Goal: Task Accomplishment & Management: Use online tool/utility

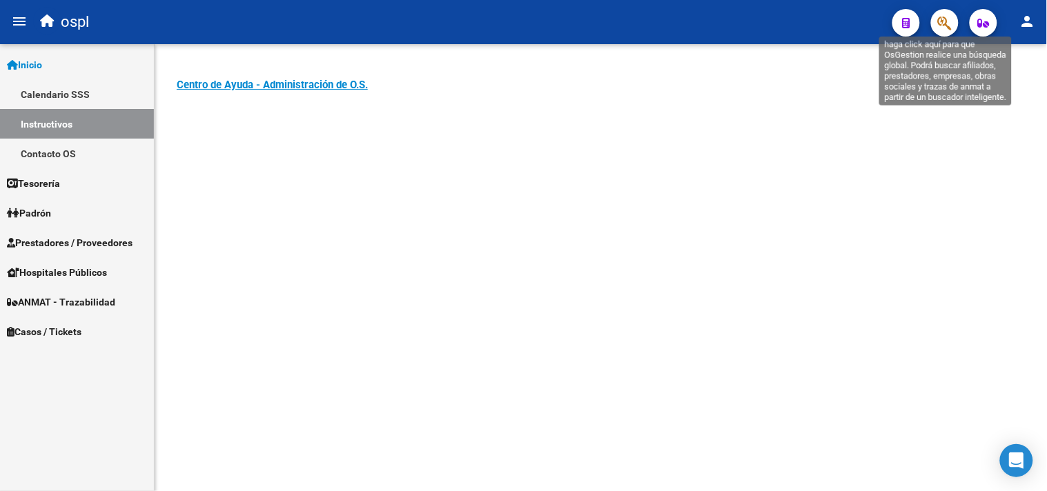
click at [950, 22] on icon "button" at bounding box center [945, 23] width 14 height 16
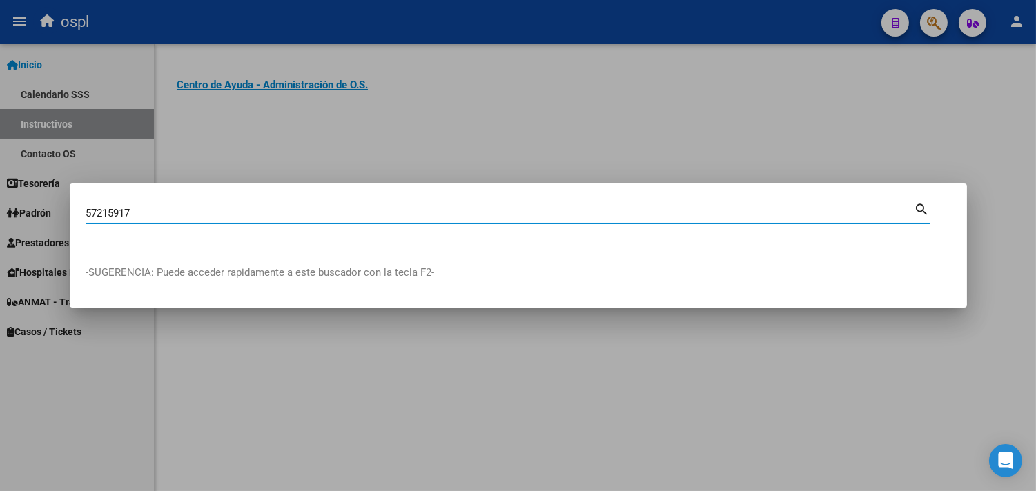
type input "57215917"
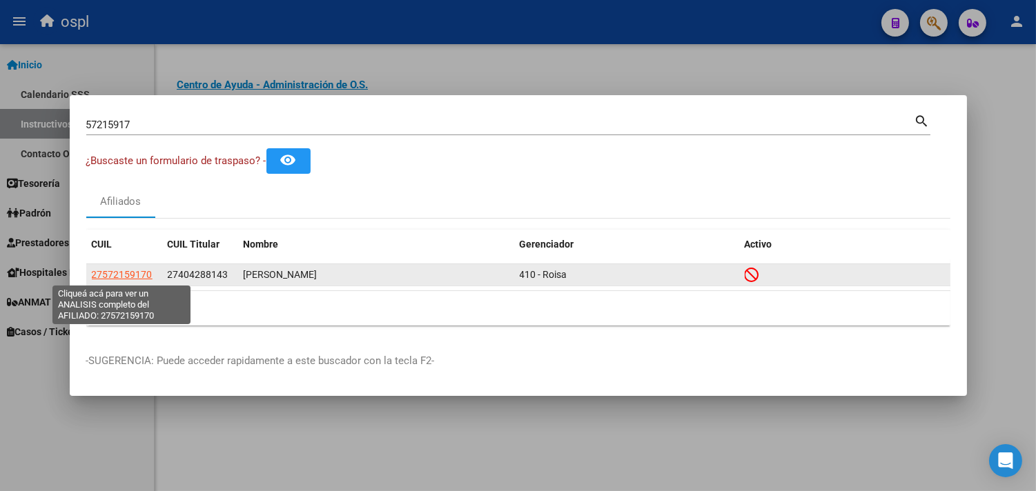
click at [131, 277] on span "27572159170" at bounding box center [122, 274] width 61 height 11
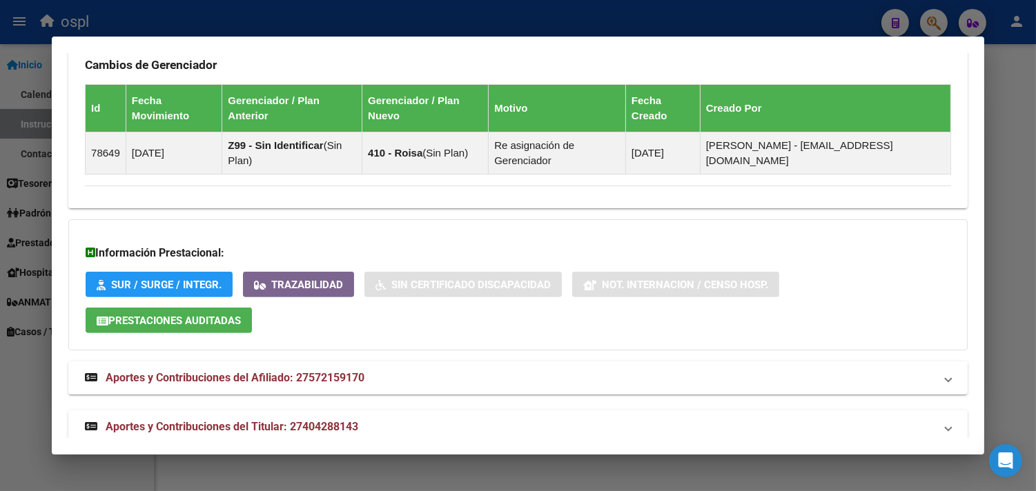
scroll to position [985, 0]
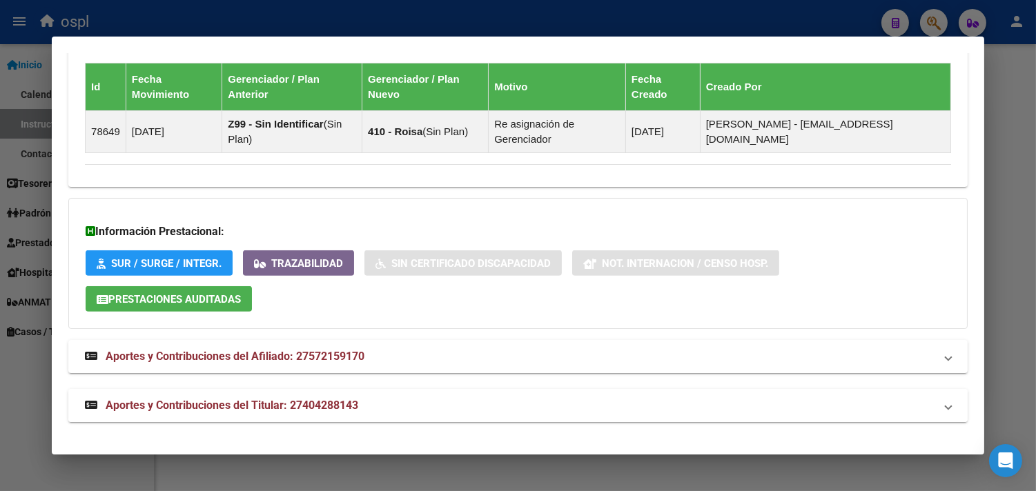
click at [237, 400] on span "Aportes y Contribuciones del Titular: 27404288143" at bounding box center [232, 405] width 253 height 13
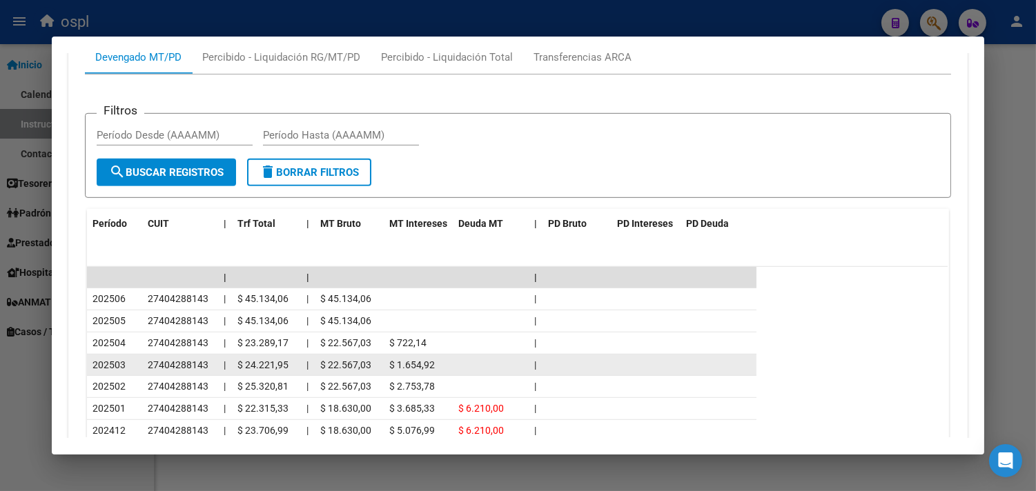
scroll to position [1522, 0]
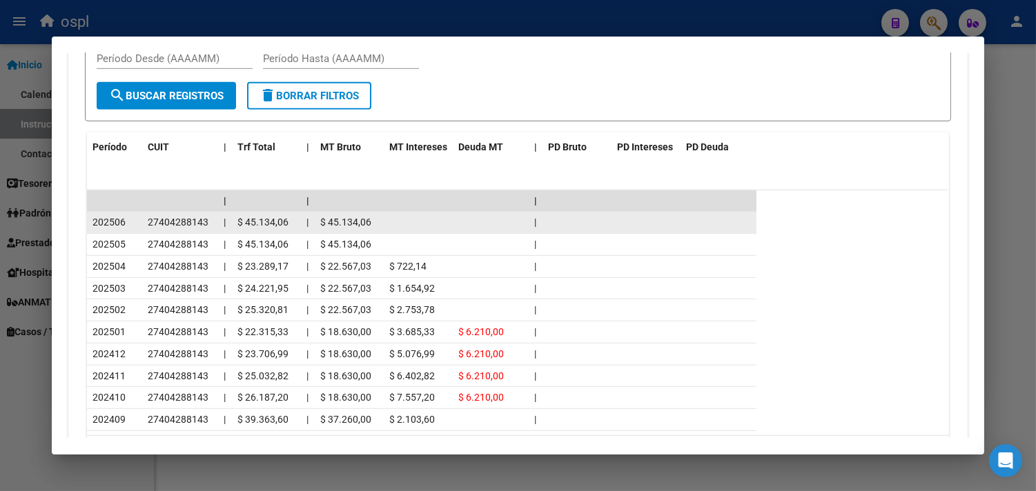
drag, startPoint x: 142, startPoint y: 224, endPoint x: 198, endPoint y: 223, distance: 55.9
click at [201, 223] on span "27404288143" at bounding box center [178, 222] width 61 height 11
copy span "27404288143"
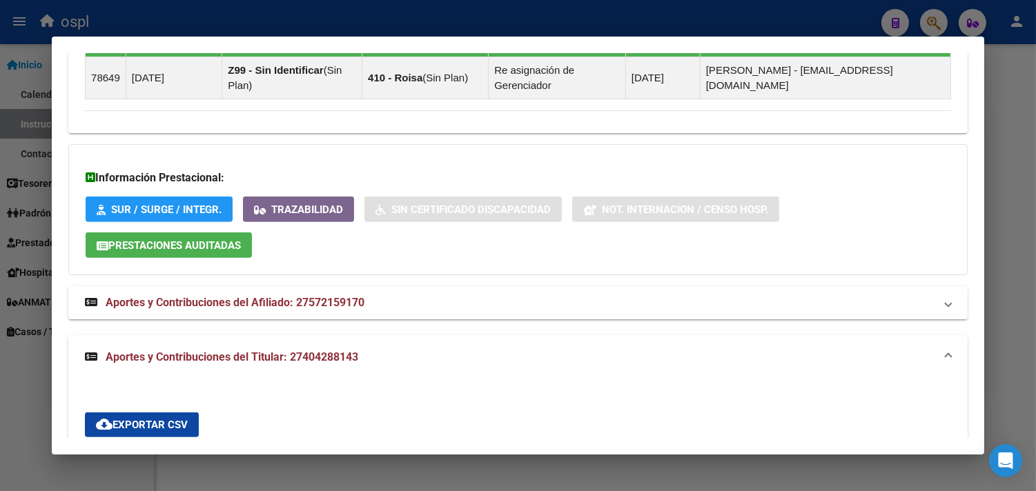
scroll to position [1061, 0]
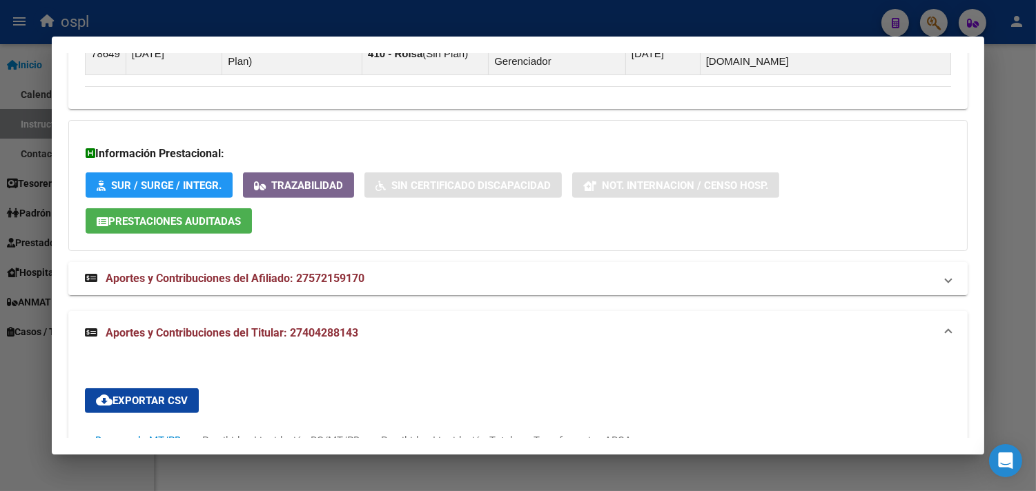
click at [323, 280] on span "Aportes y Contribuciones del Afiliado: 27572159170" at bounding box center [235, 278] width 259 height 13
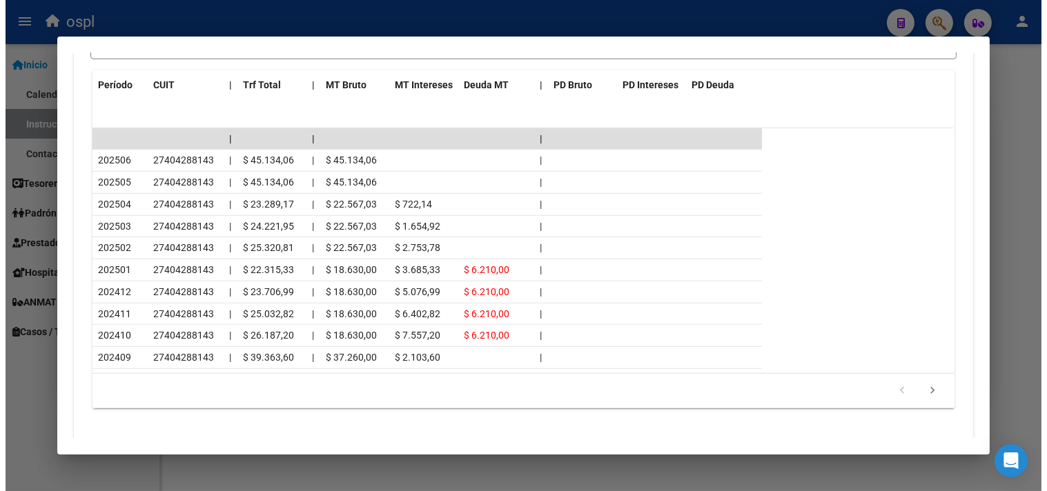
scroll to position [1888, 0]
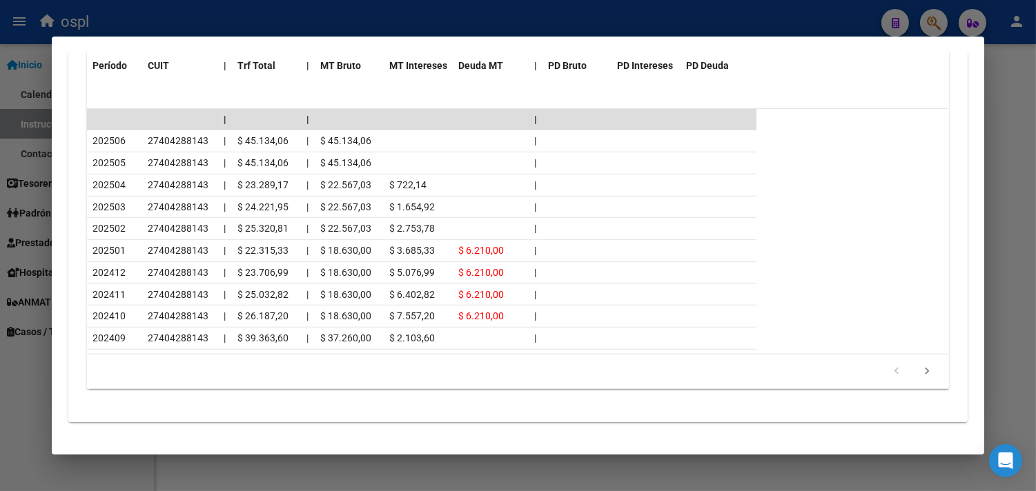
click at [316, 83] on datatable-header "Período CUIT | Trf Total | MT Bruto MT Intereses Deuda MT | PD Bruto PD Interes…" at bounding box center [517, 80] width 861 height 58
click at [1011, 157] on div at bounding box center [518, 245] width 1036 height 491
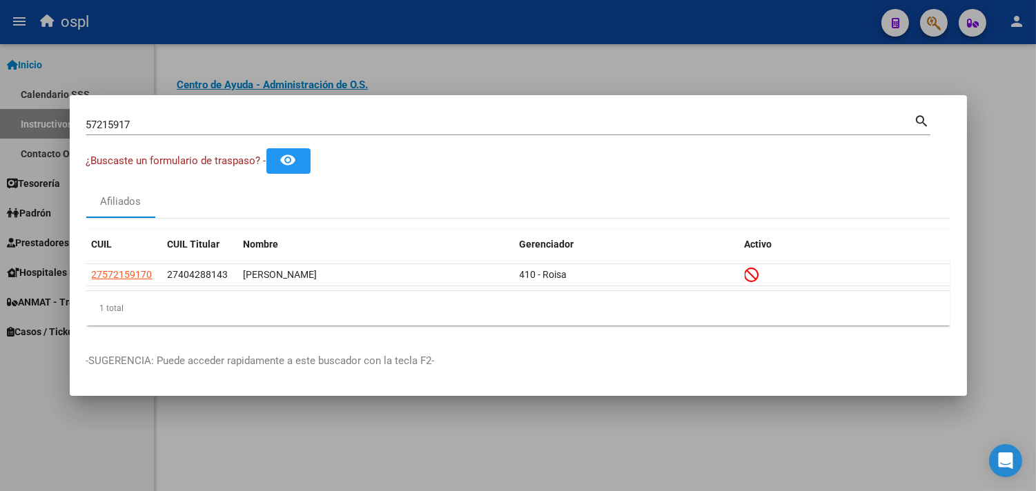
click at [32, 183] on div at bounding box center [518, 245] width 1036 height 491
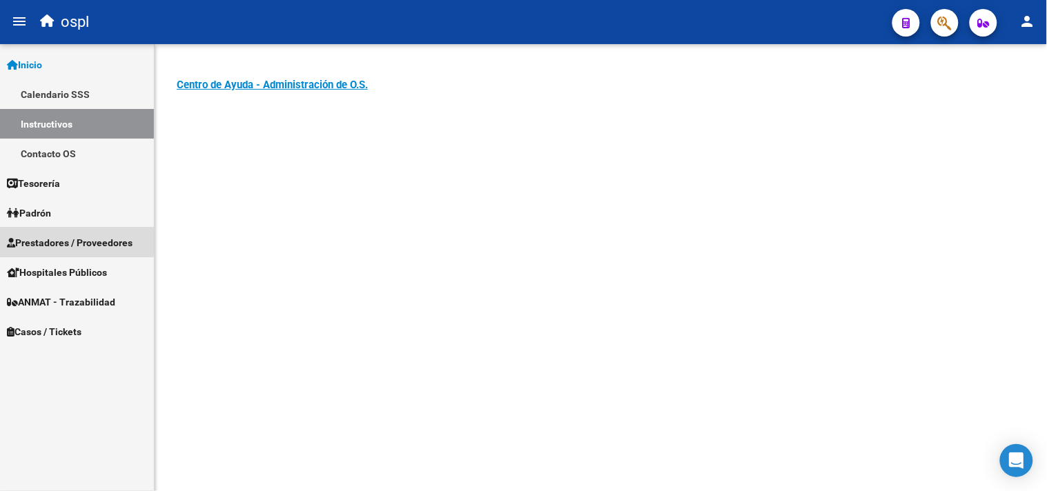
click at [64, 240] on span "Prestadores / Proveedores" at bounding box center [70, 242] width 126 height 15
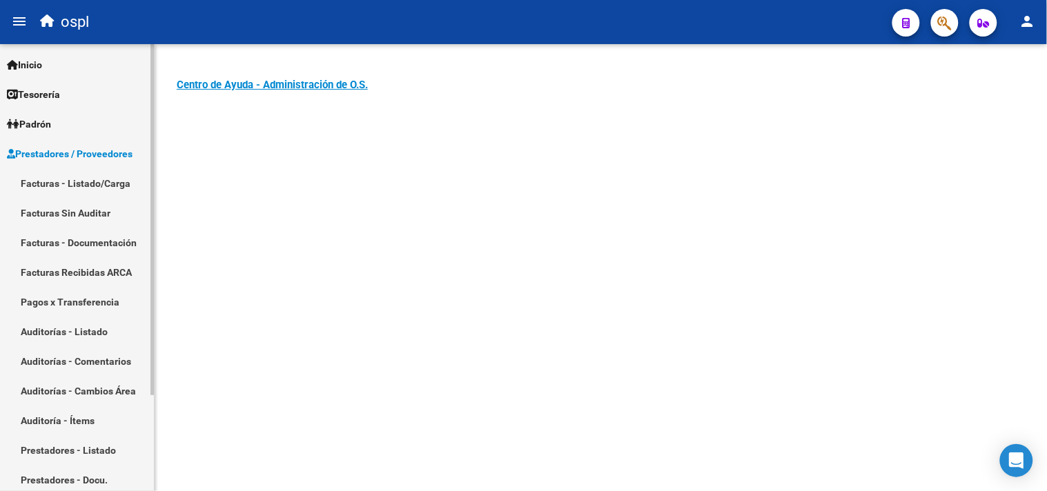
click at [112, 185] on link "Facturas - Listado/Carga" at bounding box center [77, 183] width 154 height 30
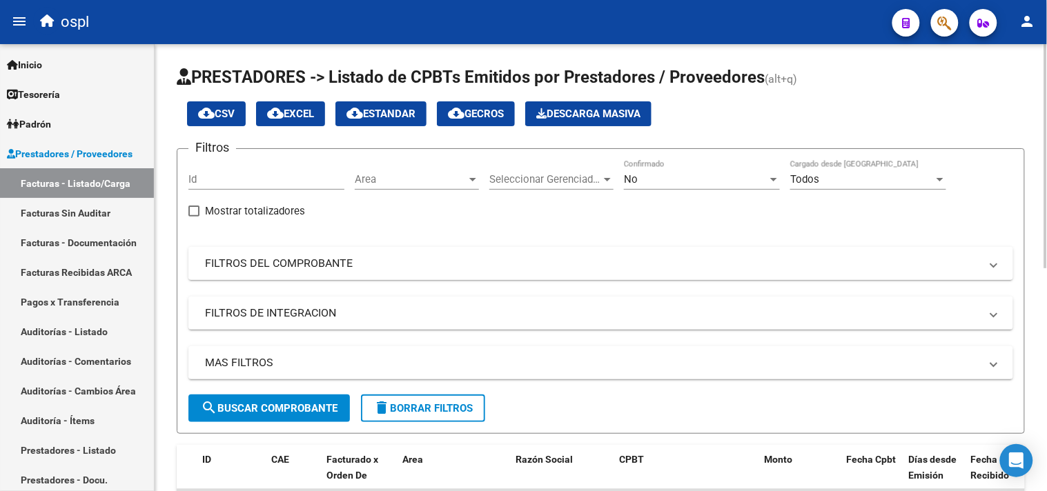
click at [256, 266] on mat-panel-title "FILTROS DEL COMPROBANTE" at bounding box center [592, 263] width 775 height 15
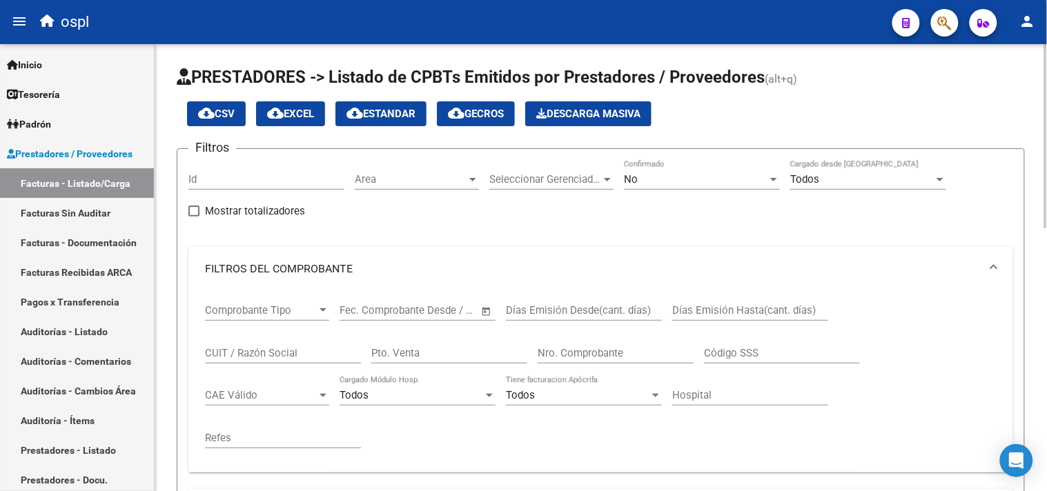
click at [251, 362] on div "CUIT / Razón Social" at bounding box center [283, 349] width 156 height 30
click at [280, 350] on input "quilmes" at bounding box center [283, 353] width 156 height 12
type input "quilmes"
click at [763, 175] on div "No" at bounding box center [696, 179] width 144 height 12
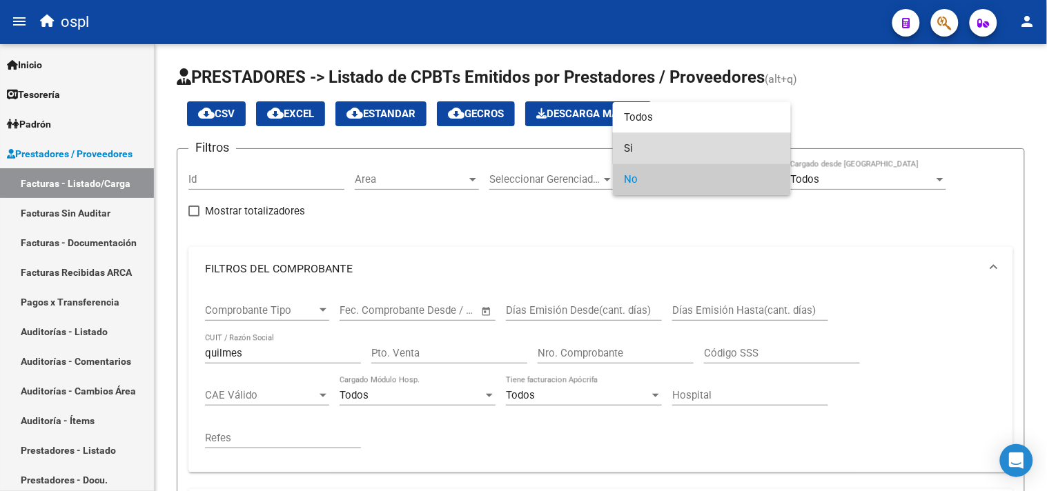
click at [649, 153] on span "Si" at bounding box center [702, 148] width 156 height 31
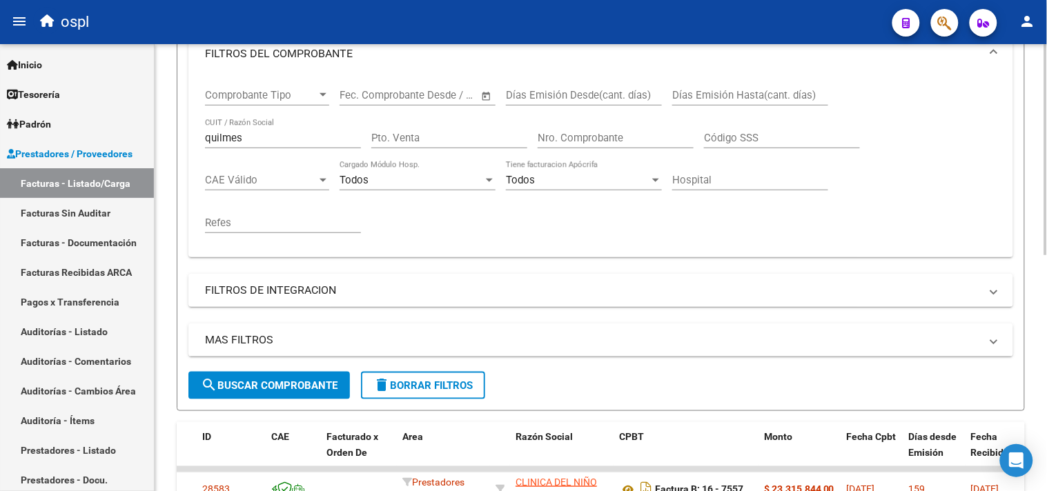
scroll to position [230, 0]
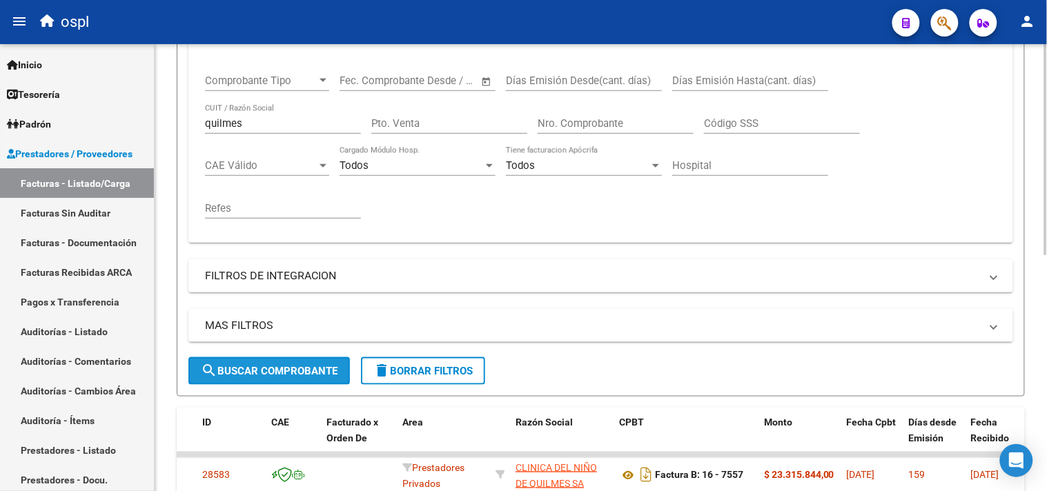
click at [263, 371] on span "search Buscar Comprobante" at bounding box center [269, 371] width 137 height 12
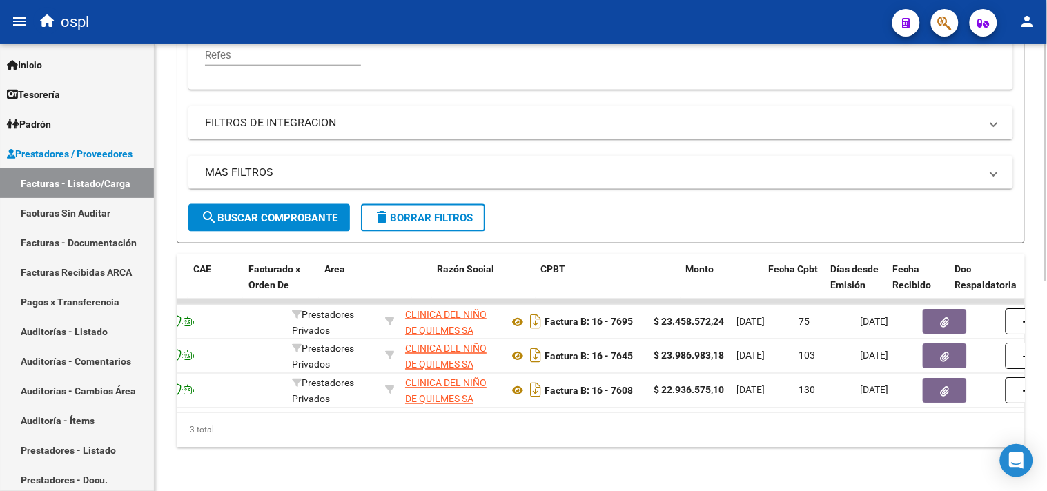
scroll to position [0, 78]
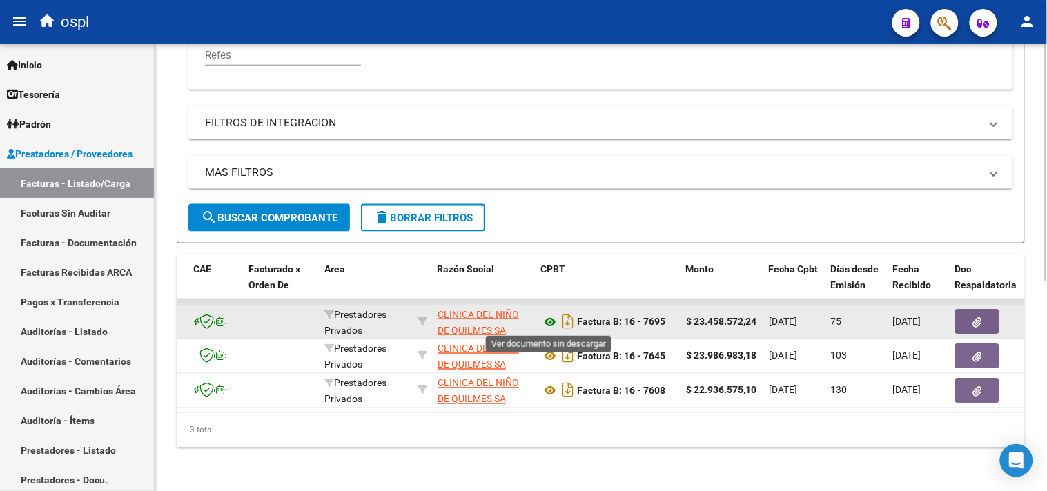
click at [547, 322] on icon at bounding box center [550, 322] width 18 height 17
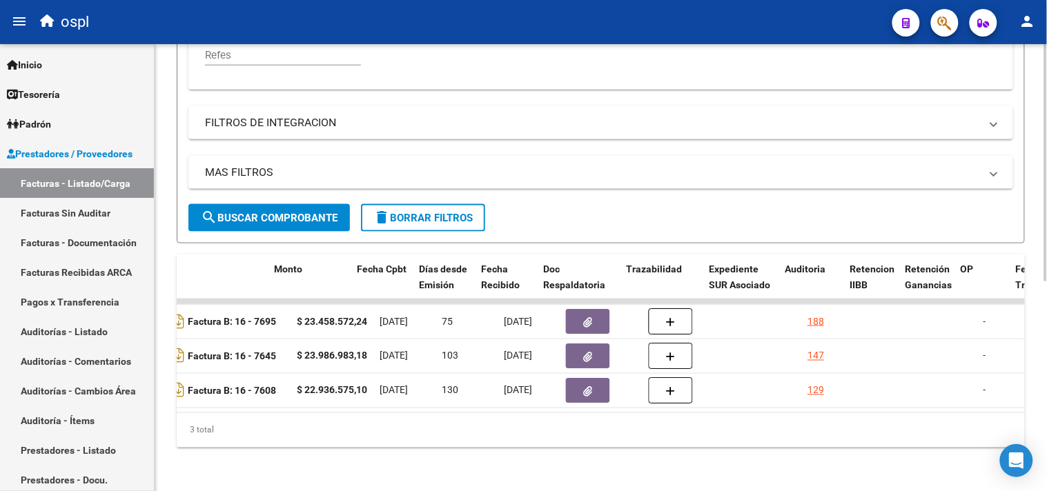
scroll to position [0, 500]
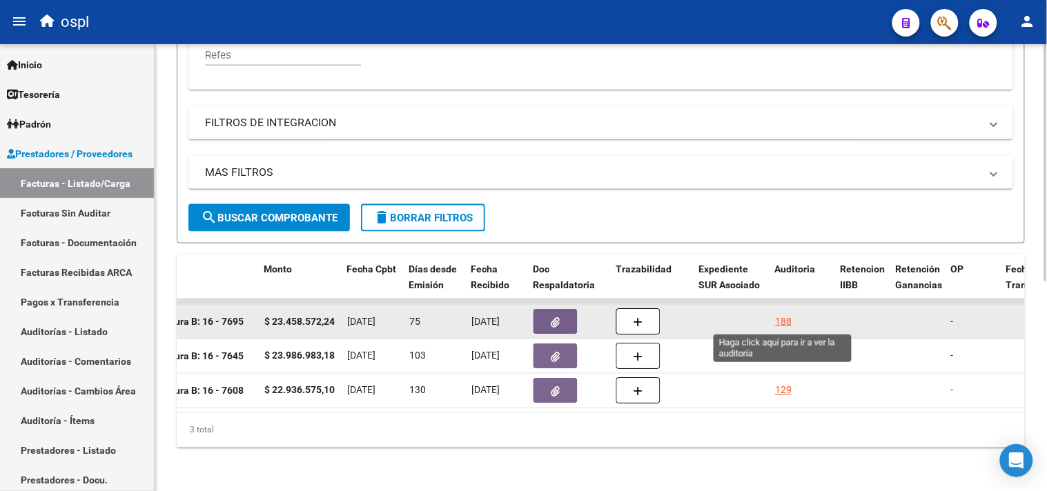
click at [787, 322] on div "188" at bounding box center [783, 322] width 17 height 16
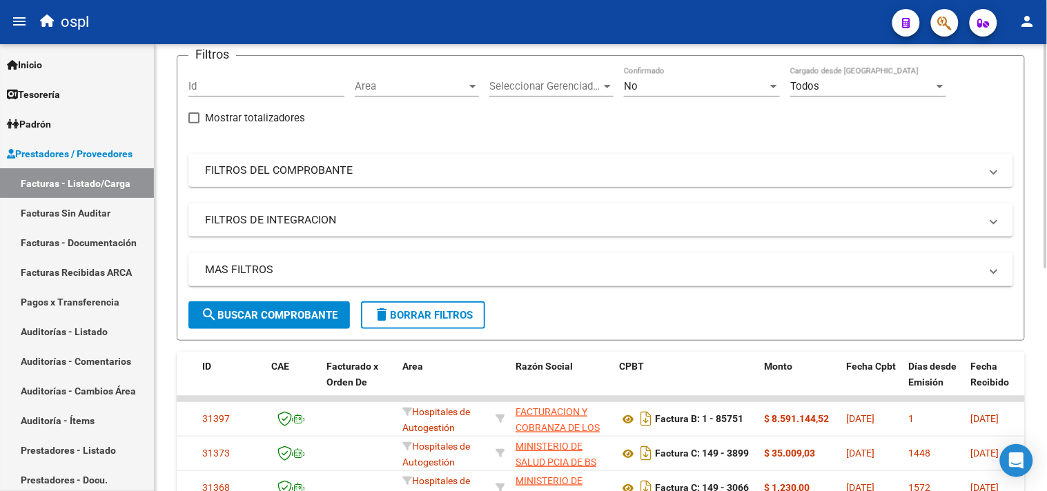
scroll to position [60, 0]
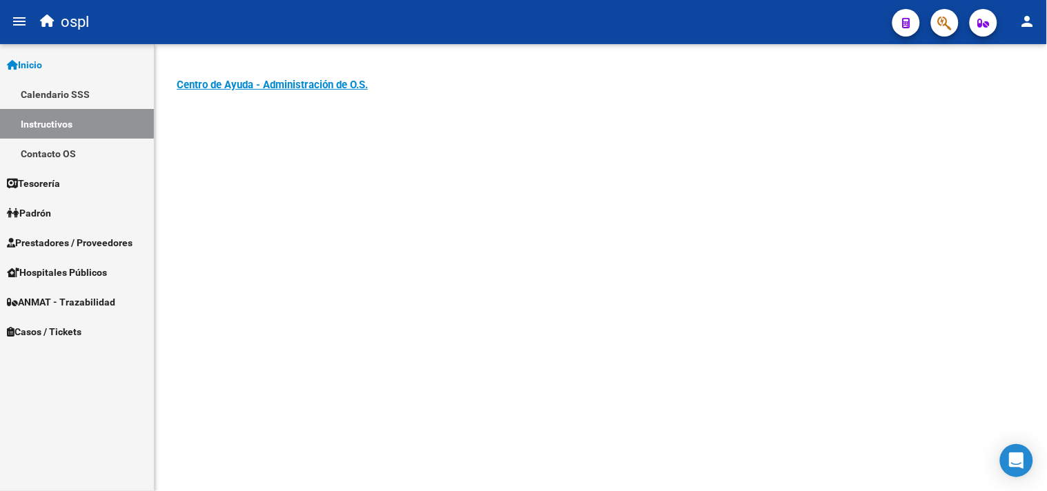
click at [85, 248] on span "Prestadores / Proveedores" at bounding box center [70, 242] width 126 height 15
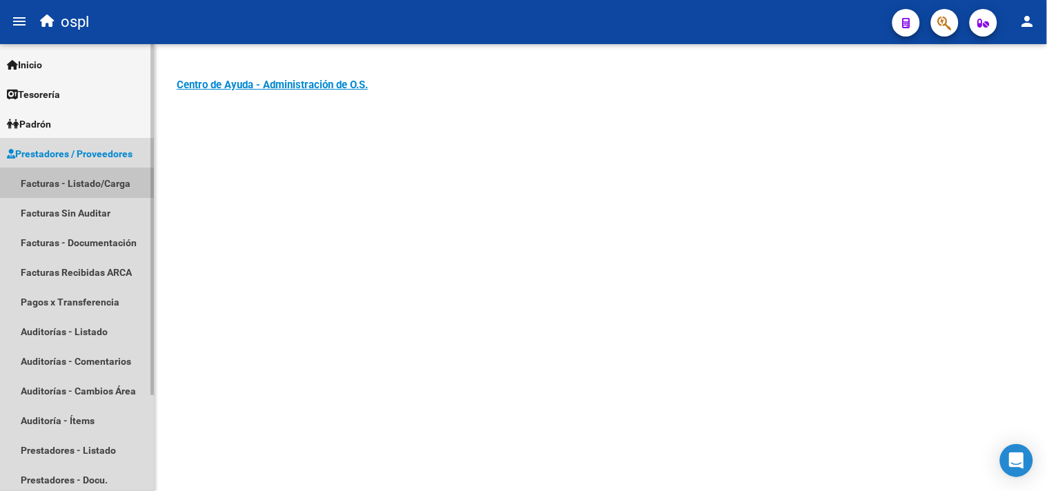
click at [106, 181] on link "Facturas - Listado/Carga" at bounding box center [77, 183] width 154 height 30
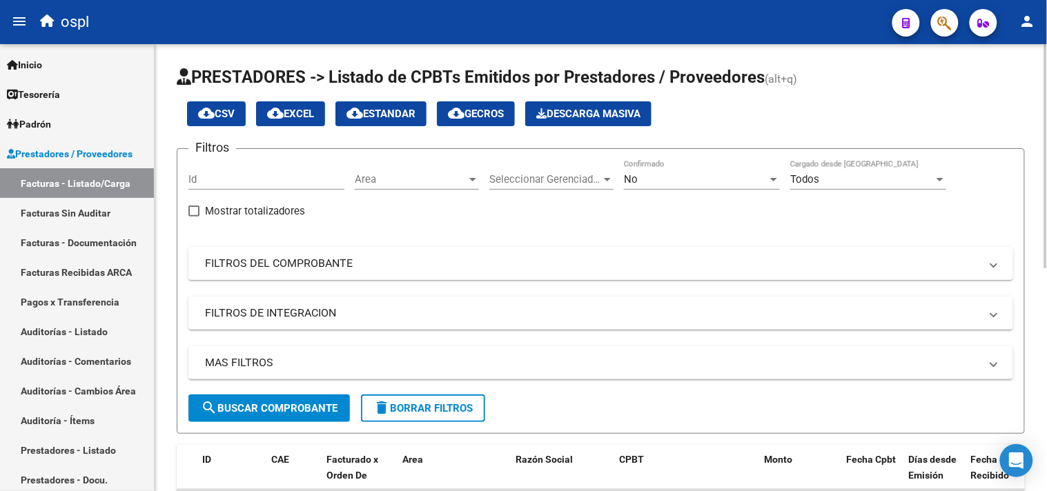
click at [284, 265] on mat-panel-title "FILTROS DEL COMPROBANTE" at bounding box center [592, 263] width 775 height 15
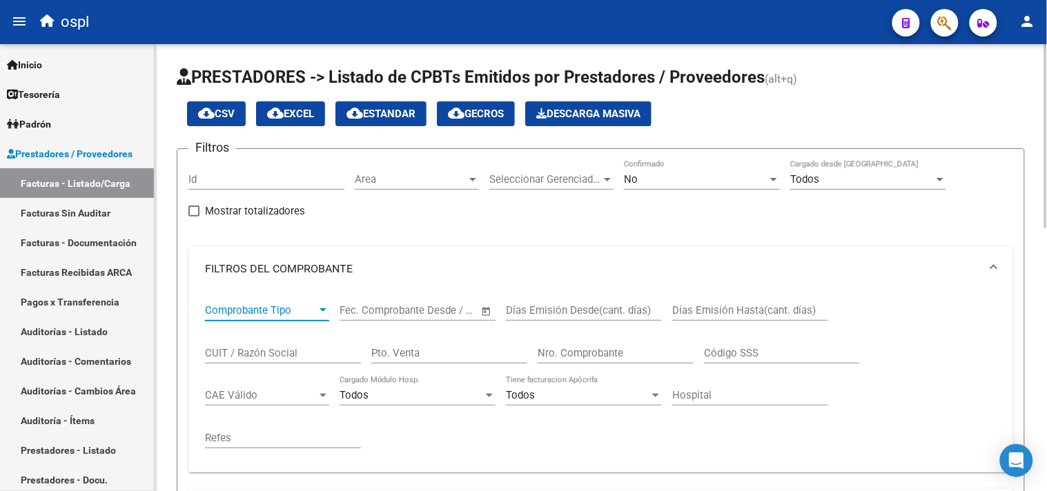
click at [258, 308] on span "Comprobante Tipo" at bounding box center [261, 310] width 112 height 12
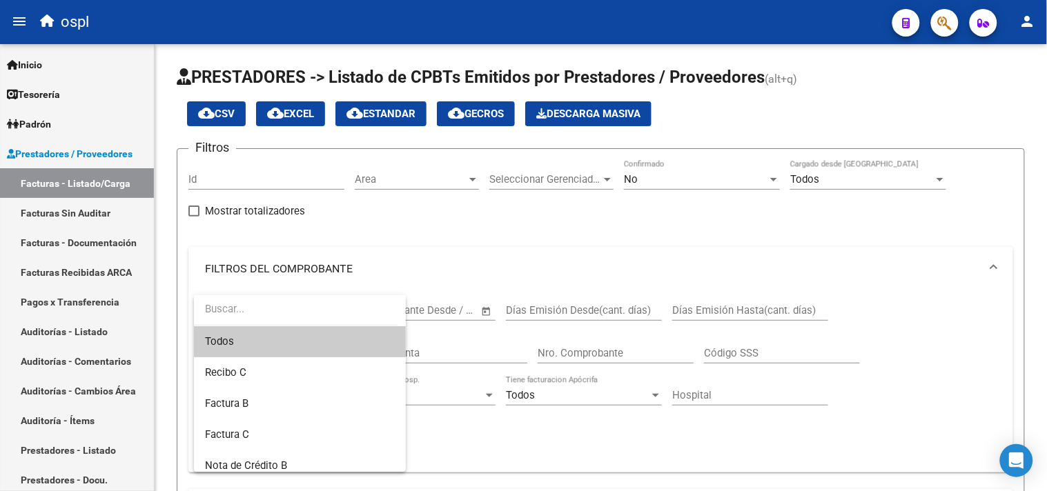
click at [716, 251] on div at bounding box center [523, 245] width 1047 height 491
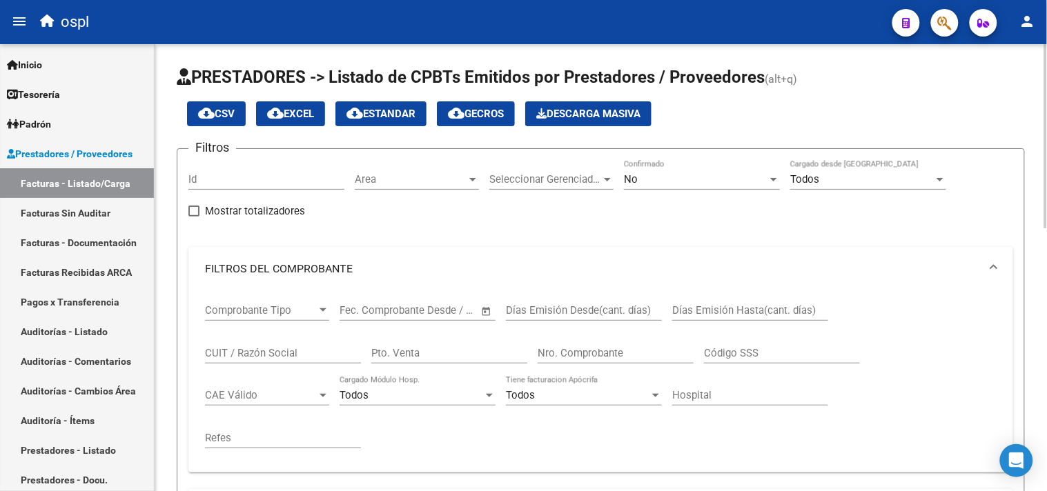
click at [266, 354] on input "CUIT / Razón Social" at bounding box center [283, 353] width 156 height 12
type input "quilmes"
click at [727, 185] on div "No" at bounding box center [696, 179] width 144 height 12
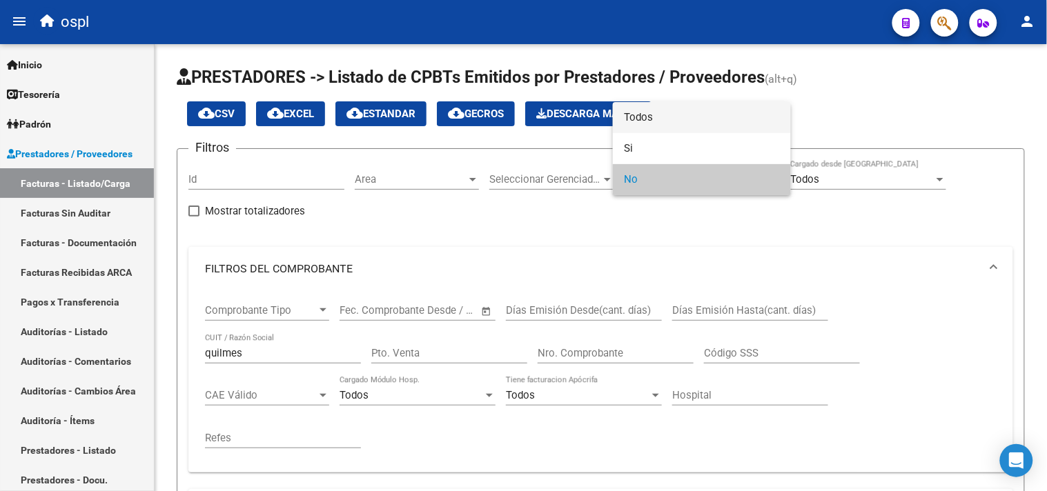
click at [670, 126] on span "Todos" at bounding box center [702, 117] width 156 height 31
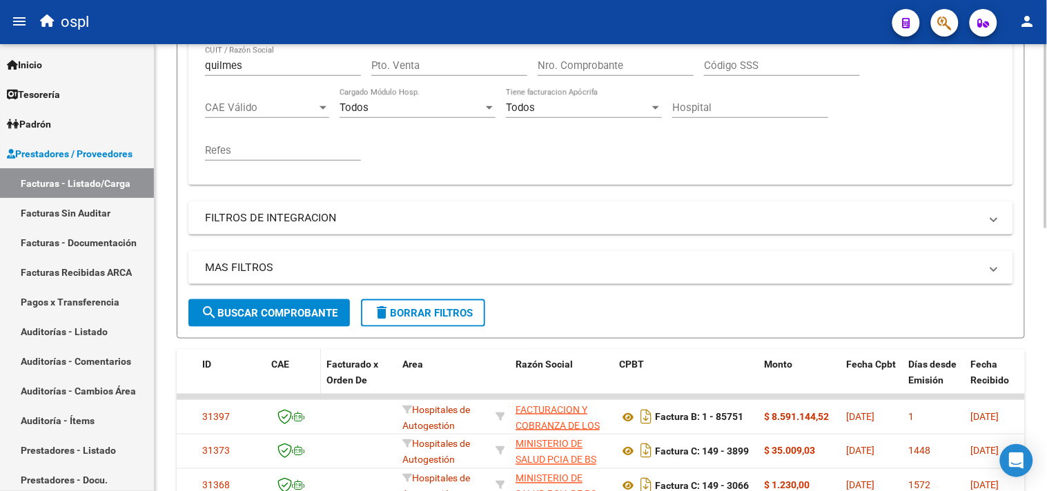
scroll to position [306, 0]
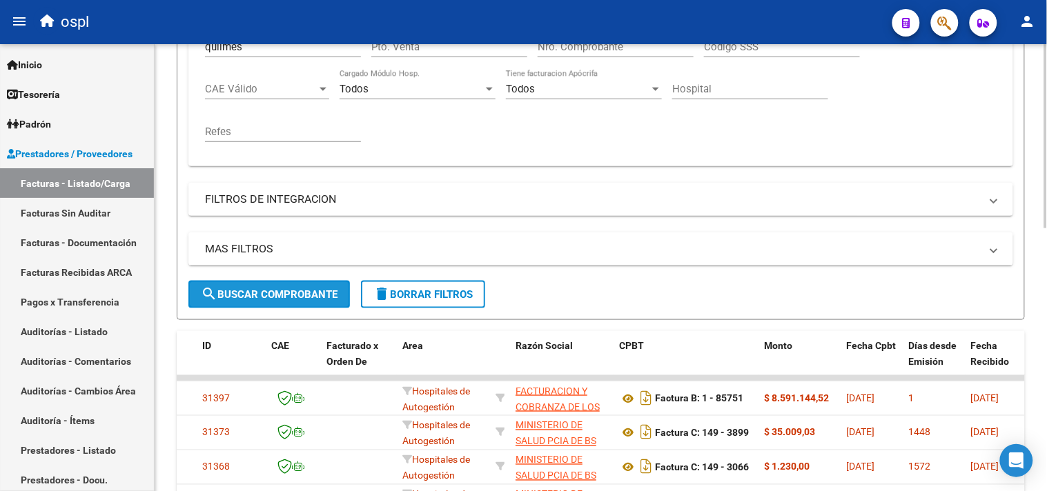
click at [271, 286] on button "search Buscar Comprobante" at bounding box center [268, 295] width 161 height 28
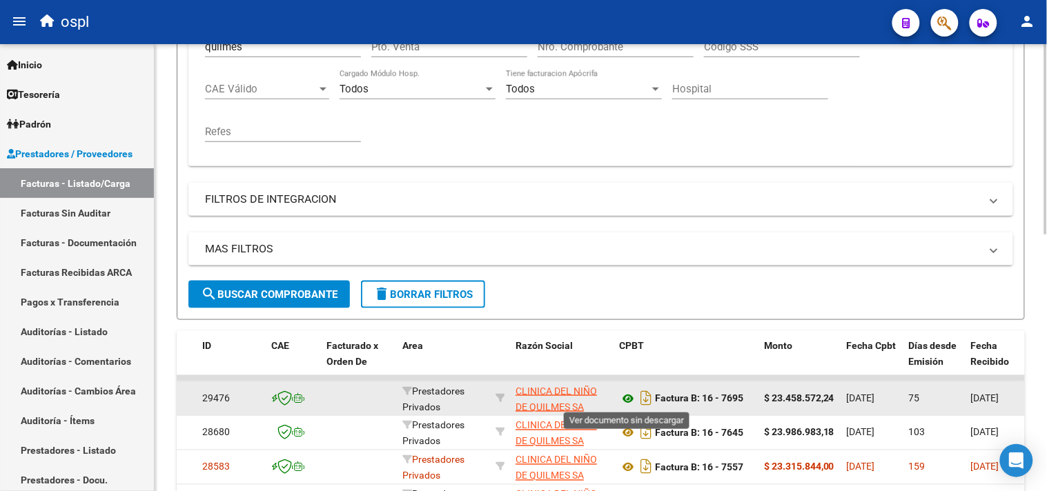
click at [628, 398] on icon at bounding box center [628, 399] width 18 height 17
click at [640, 398] on icon "Descargar documento" at bounding box center [646, 398] width 18 height 22
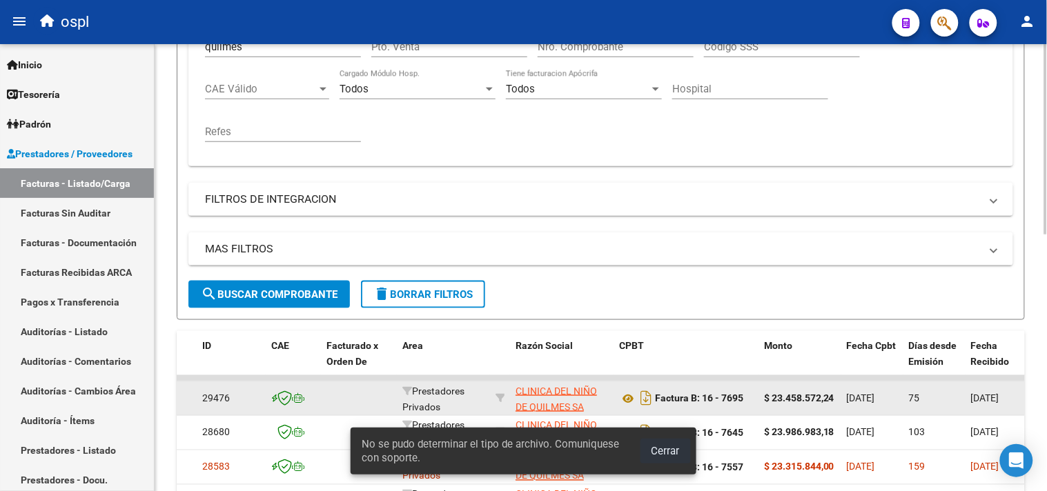
click at [666, 449] on span "Cerrar" at bounding box center [666, 451] width 28 height 12
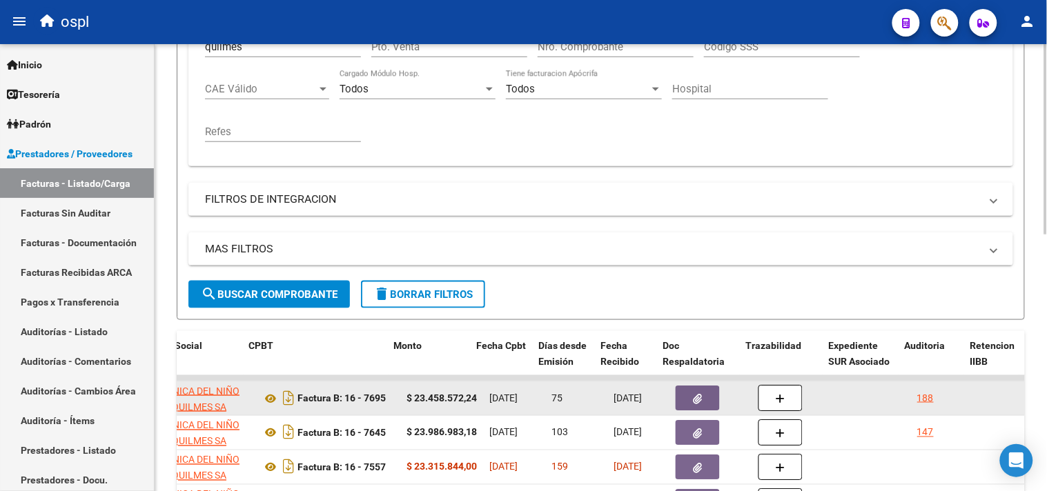
scroll to position [0, 370]
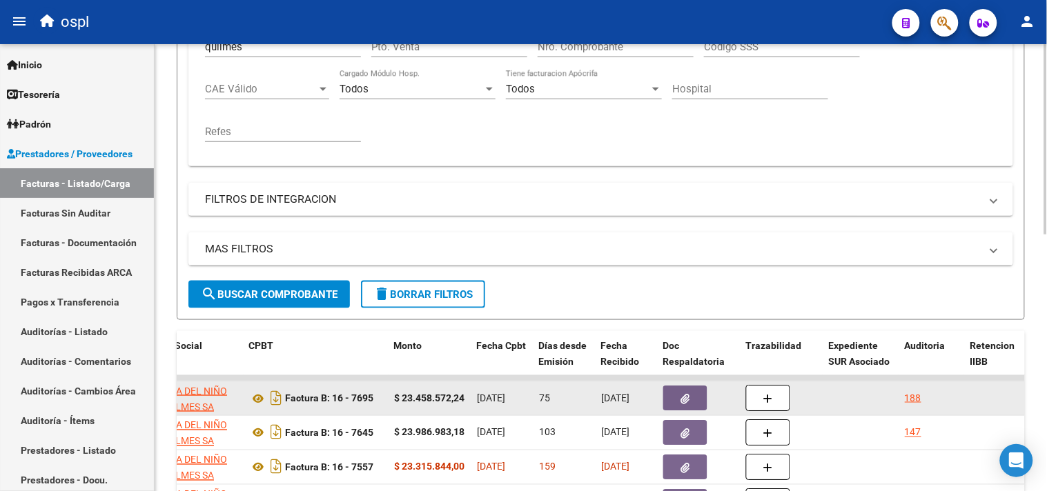
drag, startPoint x: 743, startPoint y: 398, endPoint x: 837, endPoint y: 404, distance: 94.8
click at [687, 394] on icon "button" at bounding box center [685, 399] width 9 height 10
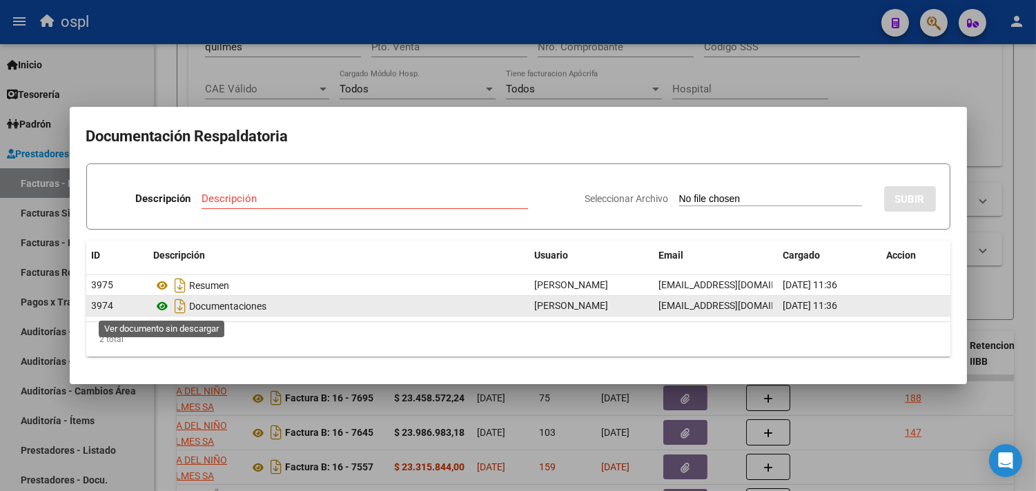
click at [164, 306] on icon at bounding box center [163, 306] width 18 height 17
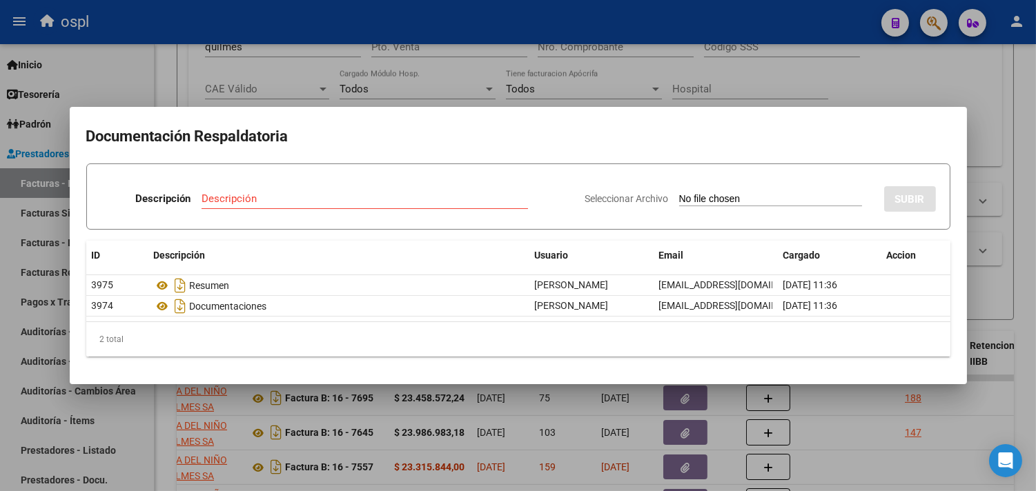
click at [944, 88] on div at bounding box center [518, 245] width 1036 height 491
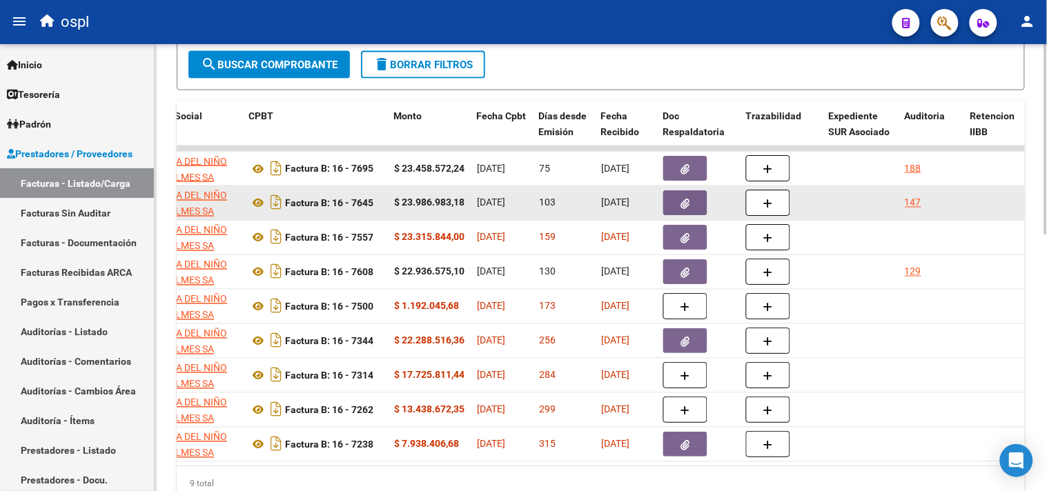
scroll to position [383, 0]
